Goal: Obtain resource: Download file/media

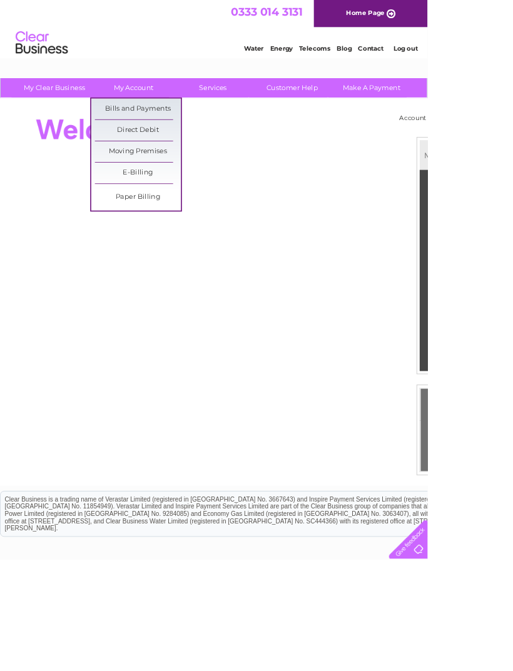
click at [187, 129] on link "Bills and Payments" at bounding box center [165, 130] width 103 height 25
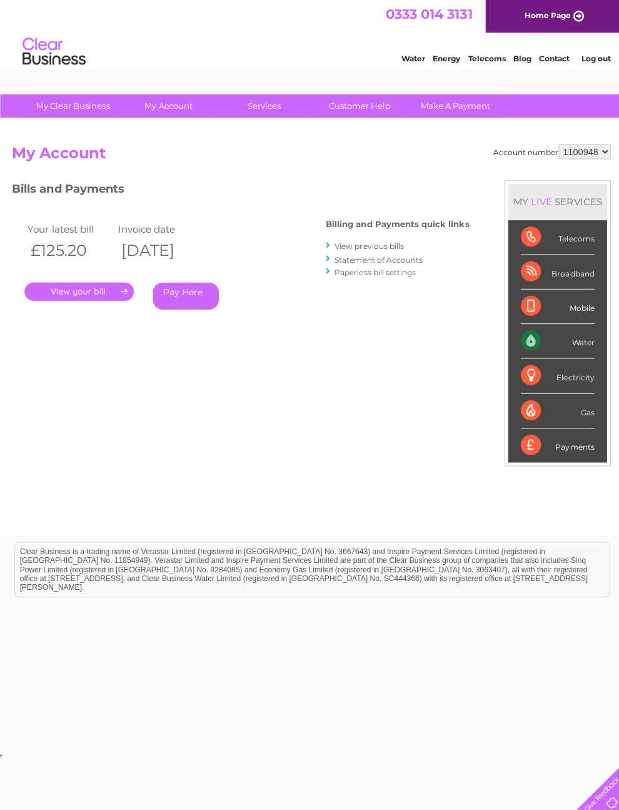
click at [369, 236] on div "Billing and Payments quick links View previous bills Statement of Accounts Pape…" at bounding box center [395, 248] width 143 height 82
click at [333, 241] on link "View previous bills" at bounding box center [367, 244] width 69 height 9
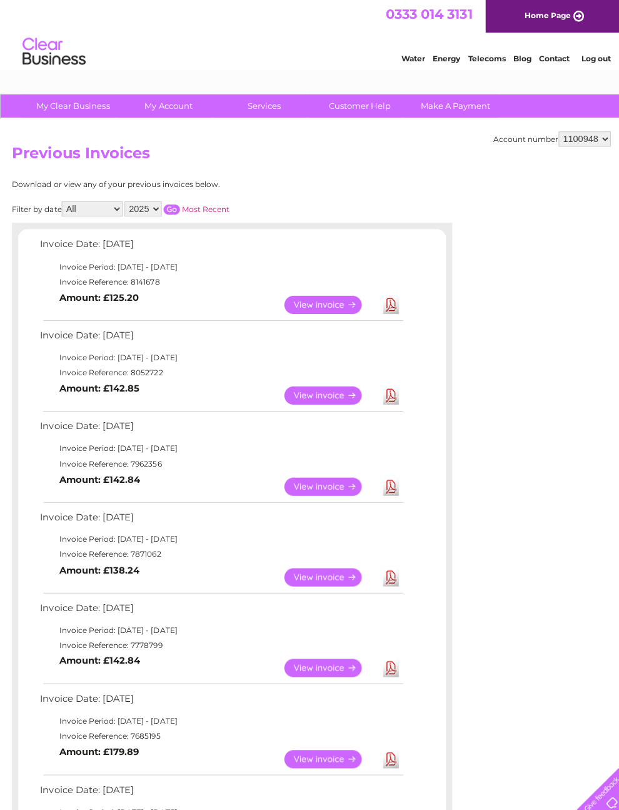
click at [542, 364] on div "Account number 1100948 Previous Invoices Download or view any of your previous …" at bounding box center [309, 657] width 619 height 1078
click at [343, 304] on link "View" at bounding box center [329, 303] width 92 height 18
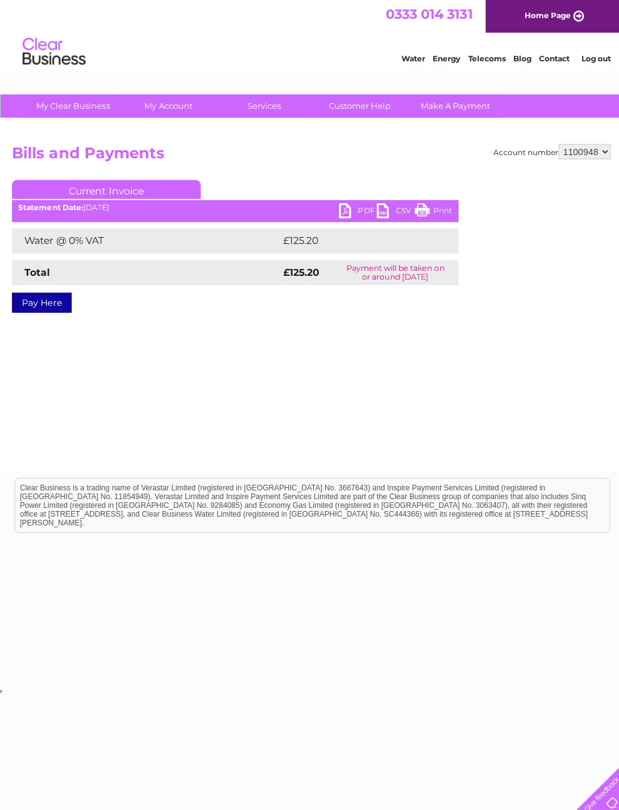
click at [345, 208] on link "PDF" at bounding box center [356, 211] width 38 height 18
